Goal: Task Accomplishment & Management: Use online tool/utility

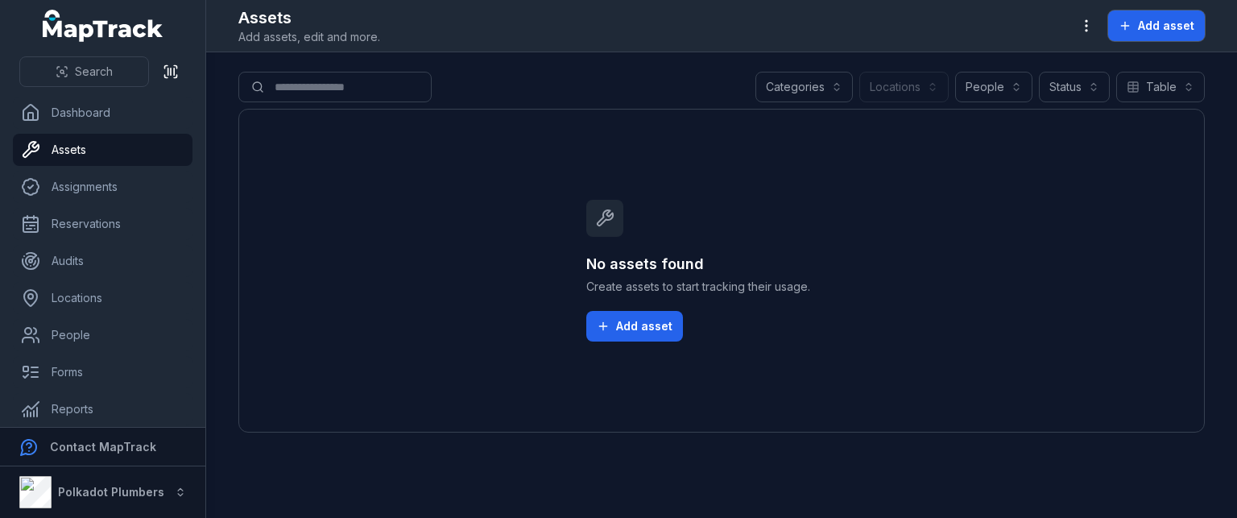
click at [1162, 8] on div "Assets Add assets, edit and more. Add asset" at bounding box center [721, 25] width 967 height 39
click at [1134, 23] on button "Add asset" at bounding box center [1156, 25] width 97 height 31
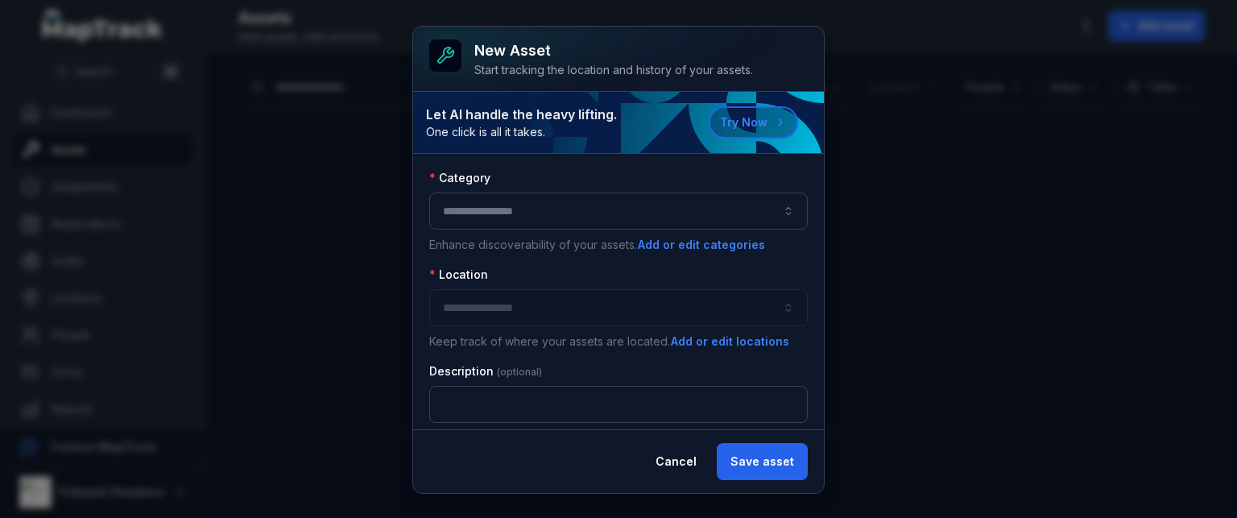
click at [468, 218] on button "button" at bounding box center [618, 211] width 379 height 37
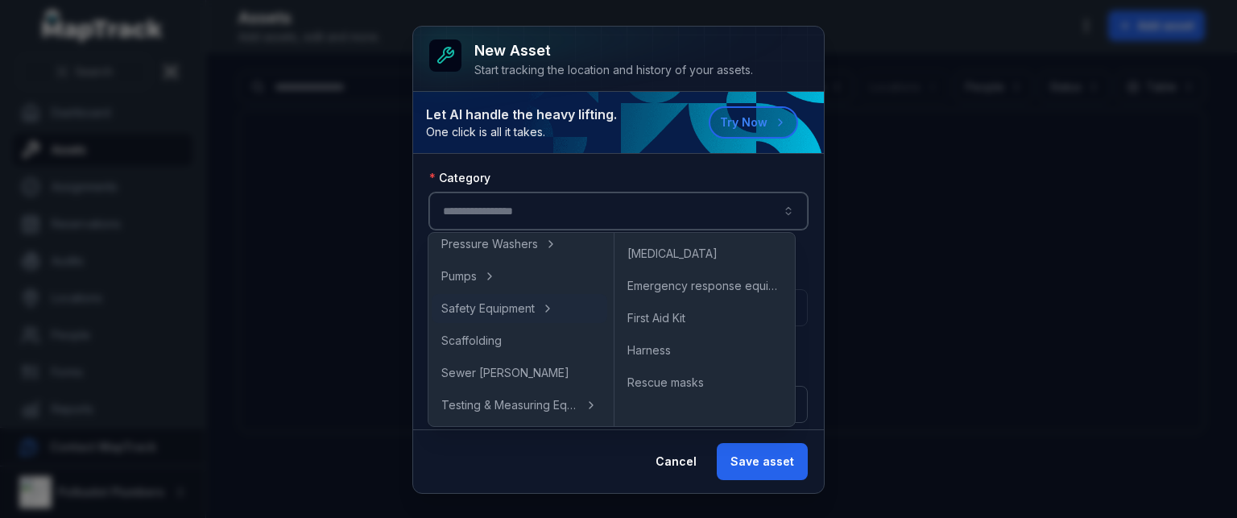
scroll to position [702, 0]
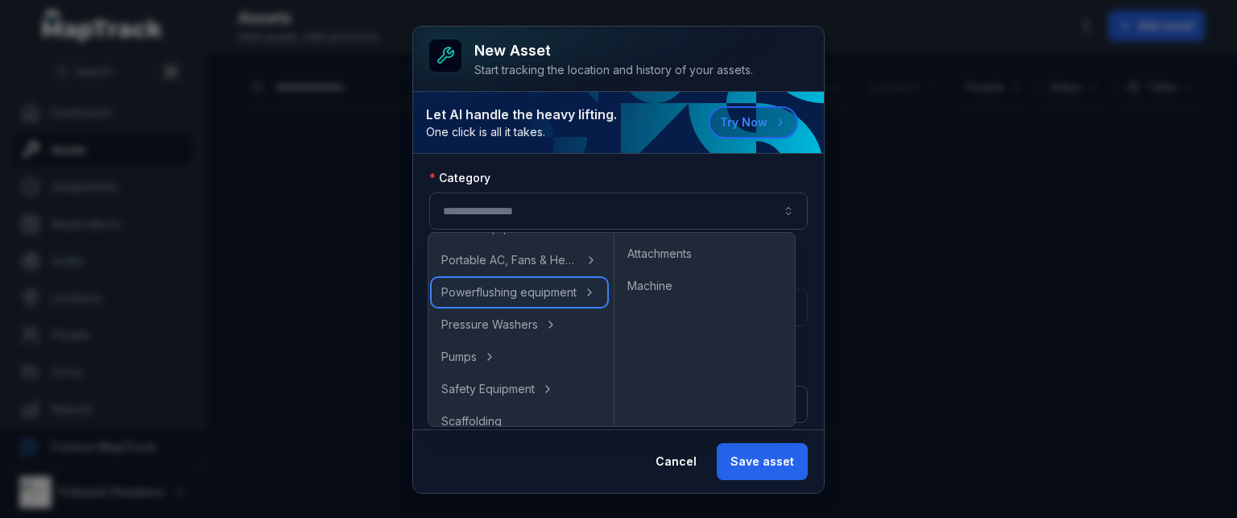
click at [506, 292] on span "Powerflushing equipment" at bounding box center [508, 292] width 135 height 16
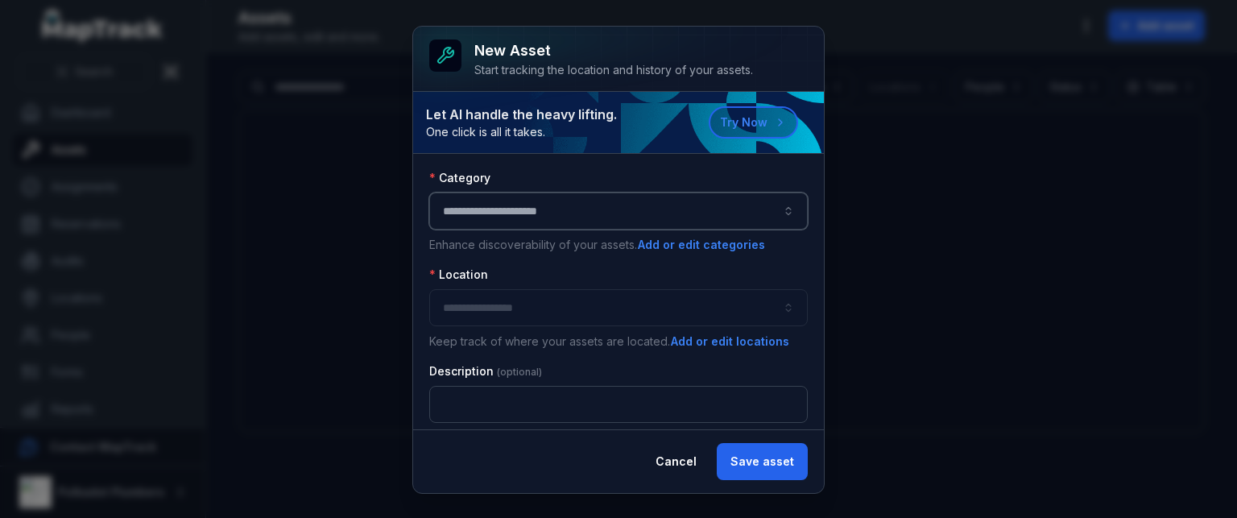
click at [592, 212] on button "**********" at bounding box center [618, 211] width 379 height 37
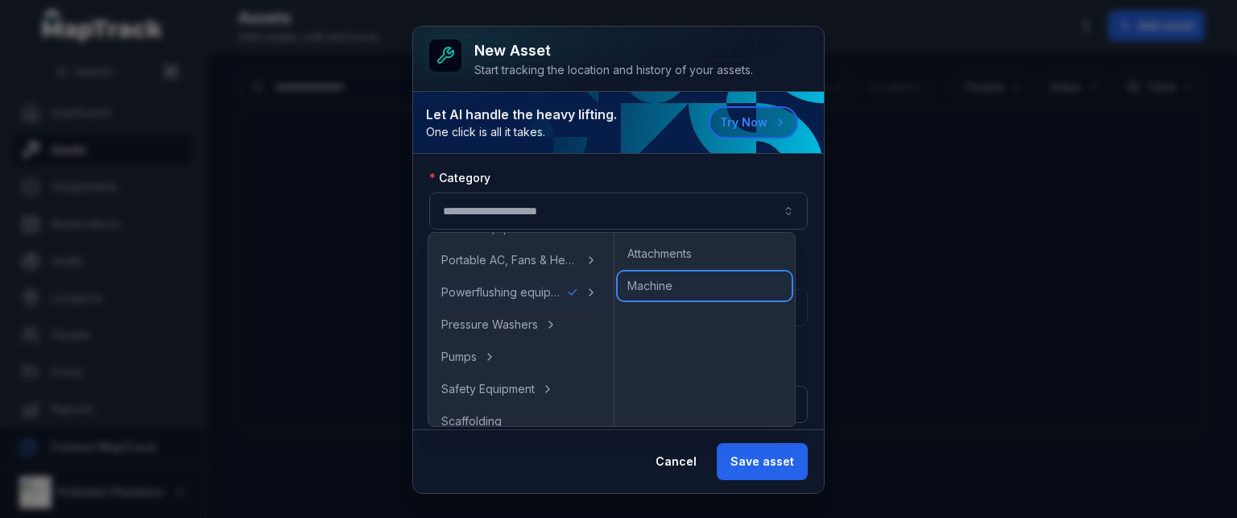
click at [640, 283] on span "Machine" at bounding box center [650, 286] width 45 height 16
type input "*******"
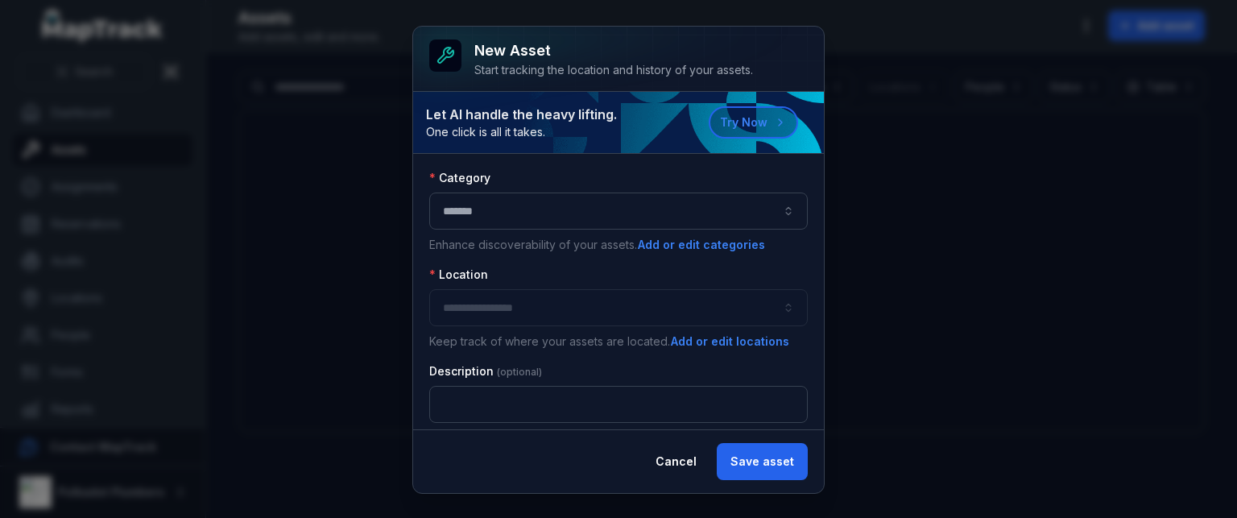
click at [516, 304] on div at bounding box center [618, 307] width 379 height 37
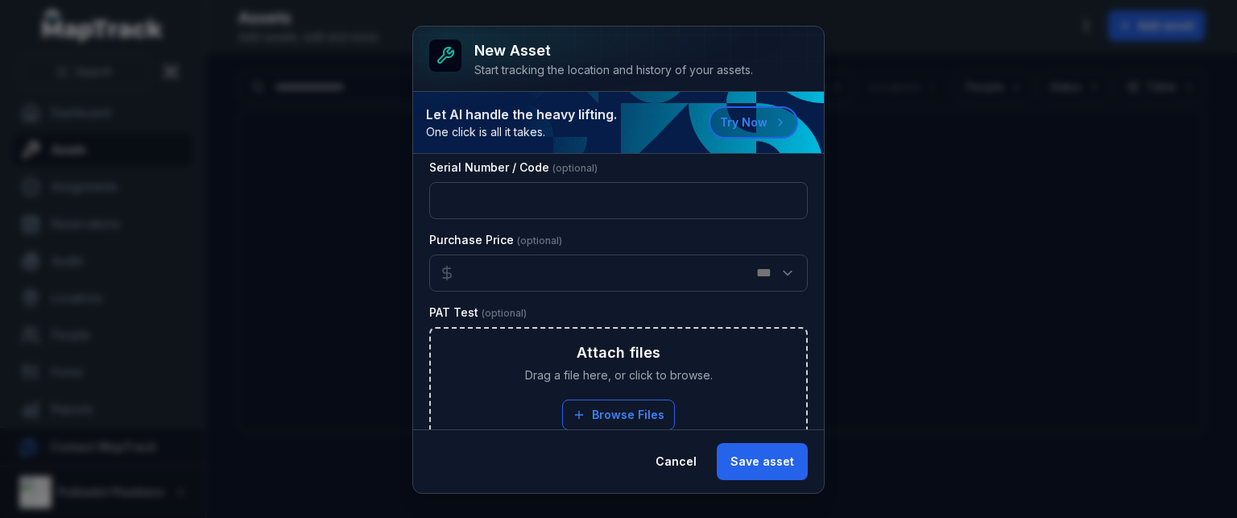
scroll to position [448, 0]
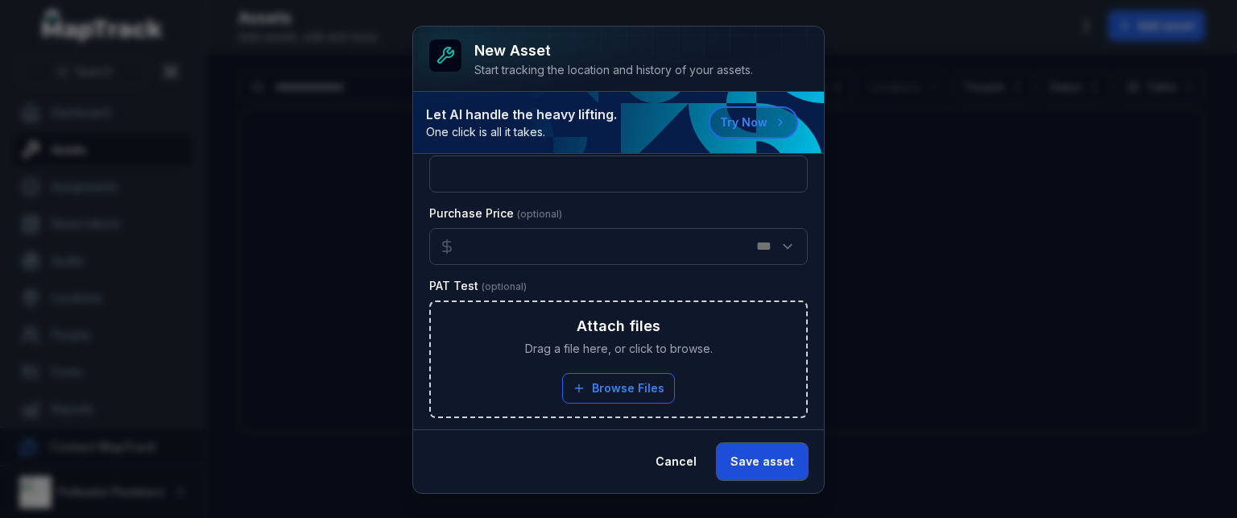
click at [741, 457] on button "Save asset" at bounding box center [762, 461] width 91 height 37
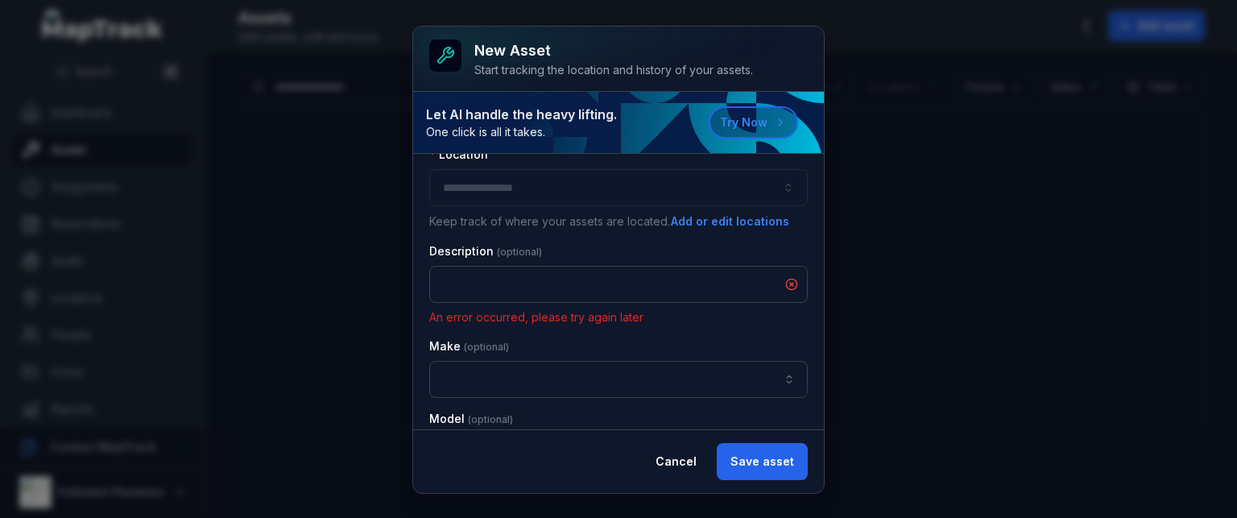
scroll to position [110, 0]
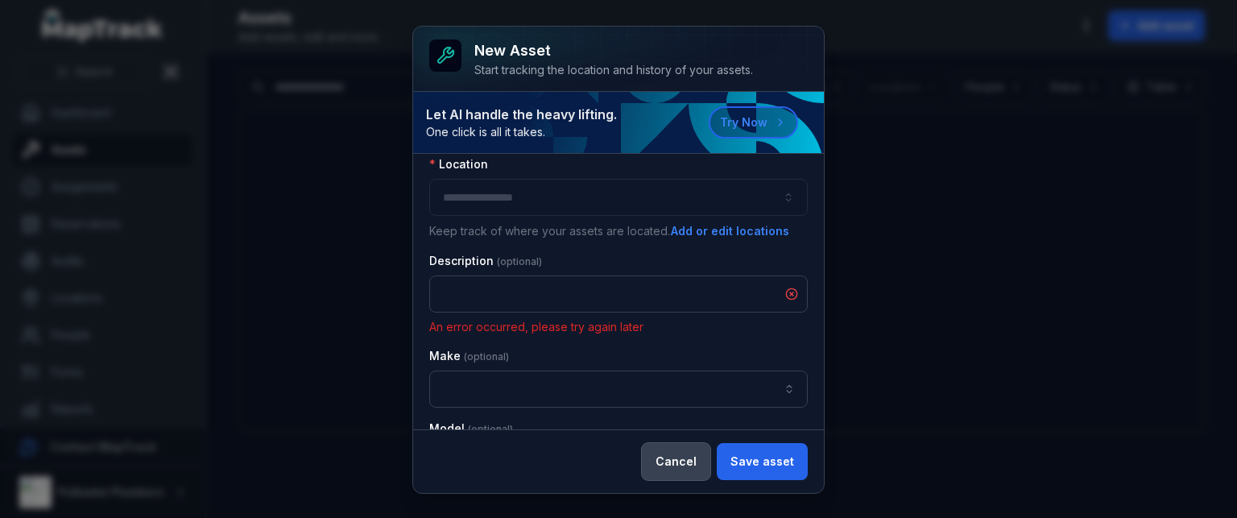
click at [694, 457] on button "Cancel" at bounding box center [676, 461] width 68 height 37
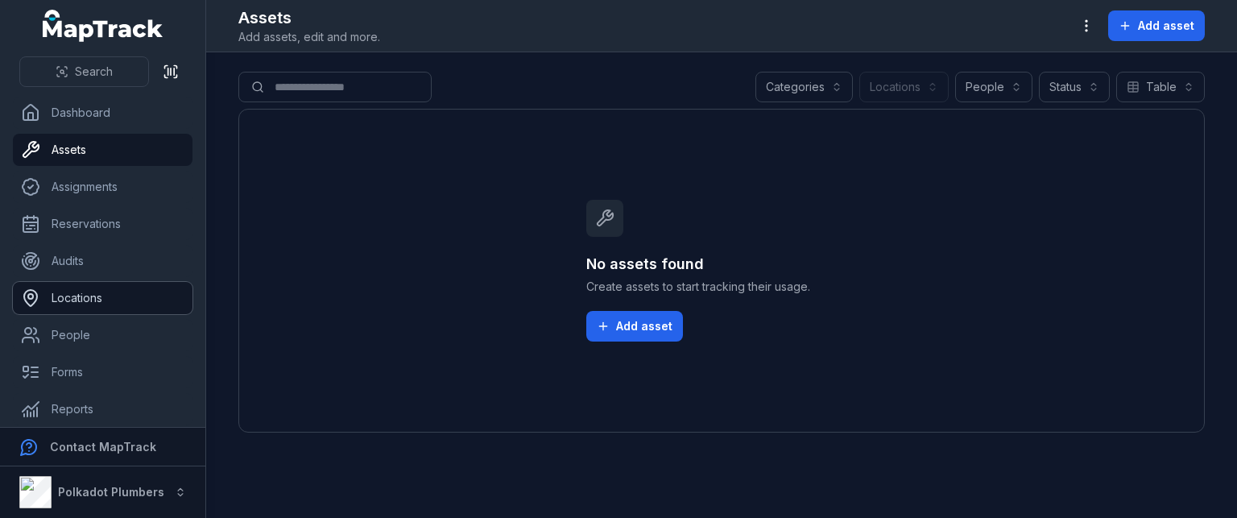
click at [81, 304] on link "Locations" at bounding box center [103, 298] width 180 height 32
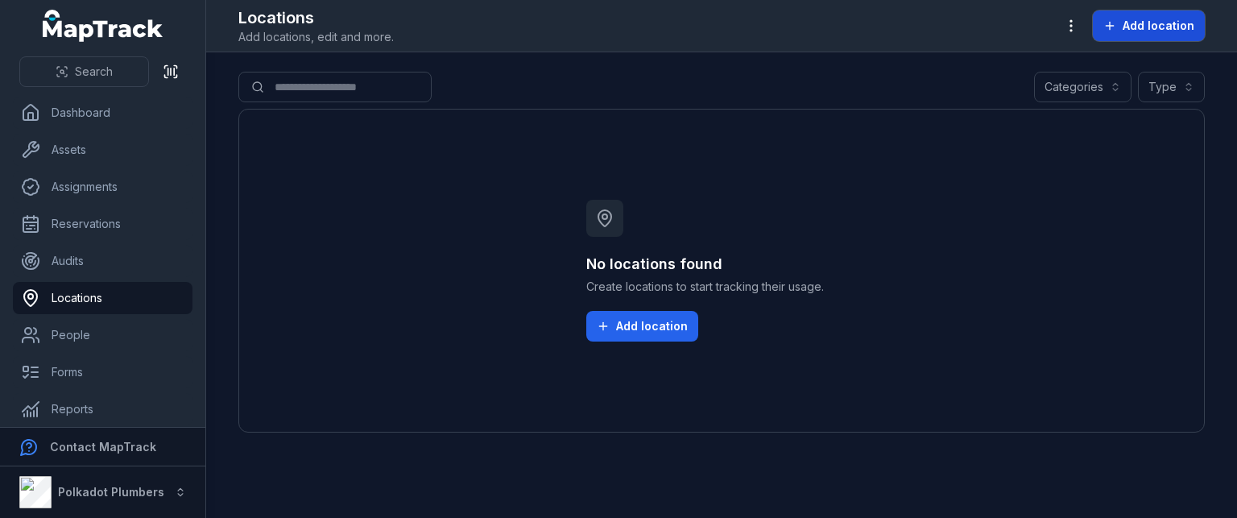
click at [1176, 29] on span "Add location" at bounding box center [1159, 26] width 72 height 16
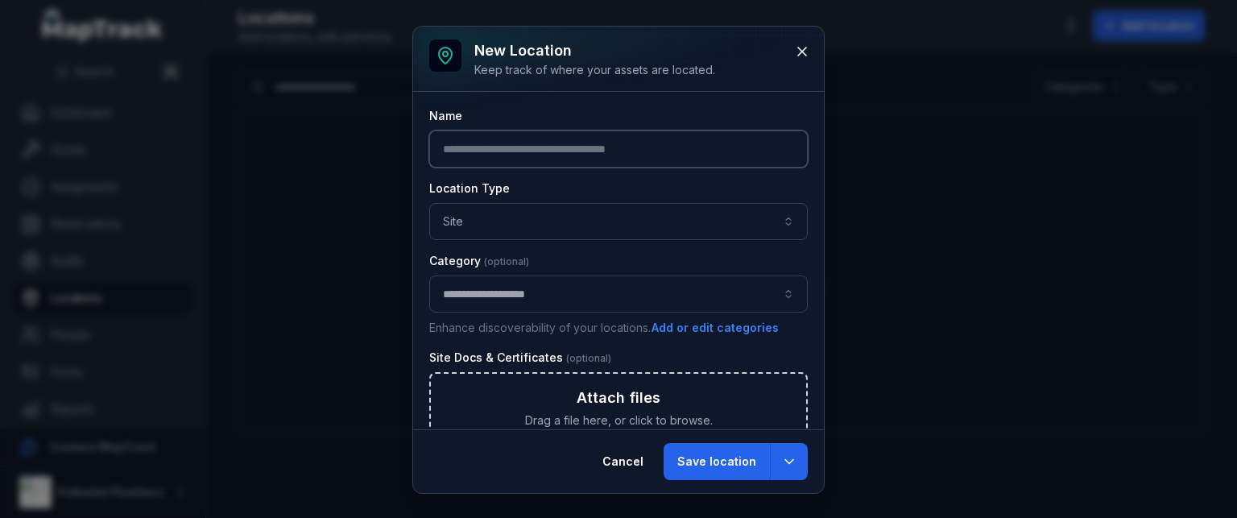
click at [494, 143] on input "text" at bounding box center [618, 148] width 379 height 37
type input "****"
click at [807, 58] on icon at bounding box center [802, 51] width 16 height 16
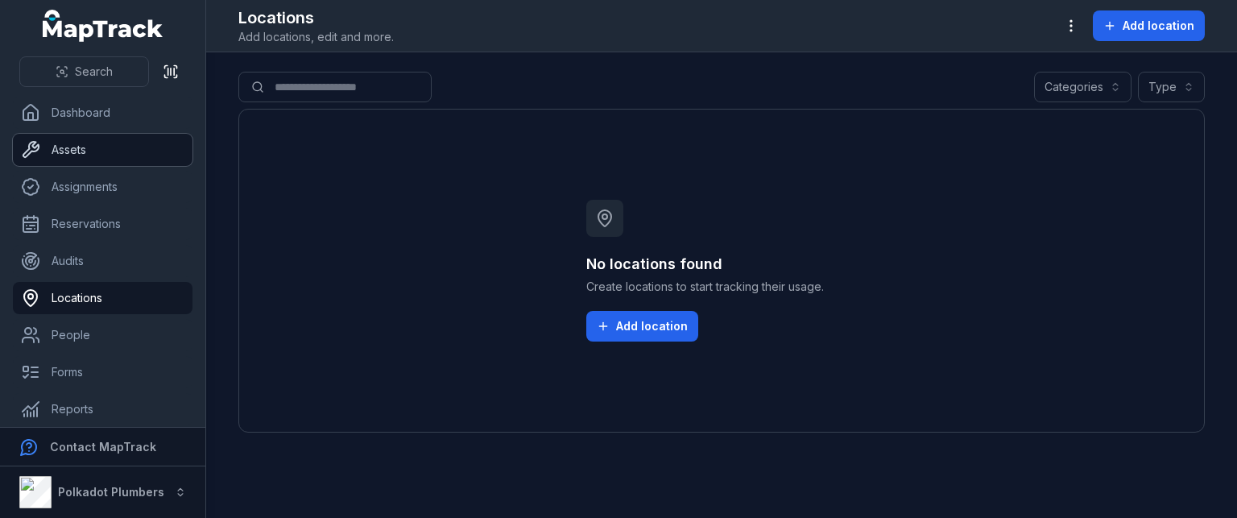
click at [76, 147] on link "Assets" at bounding box center [103, 150] width 180 height 32
